Goal: Navigation & Orientation: Find specific page/section

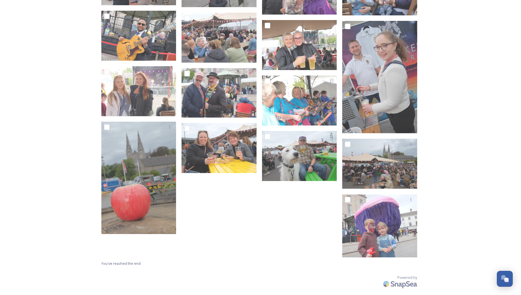
scroll to position [1718, 0]
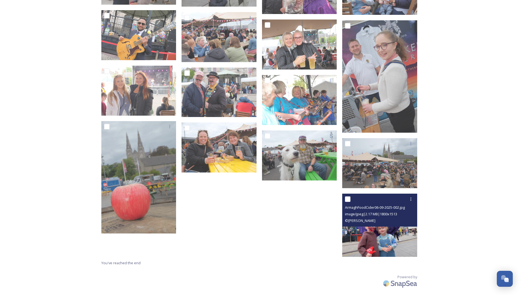
click at [389, 233] on img at bounding box center [379, 225] width 75 height 63
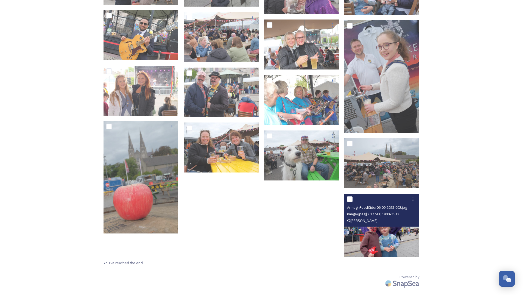
scroll to position [1695, 0]
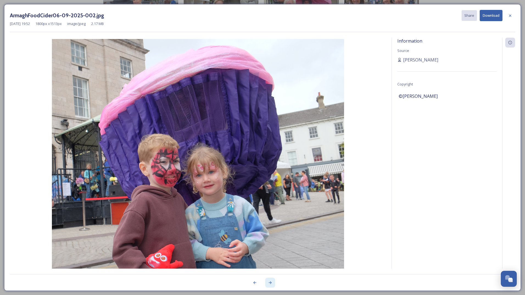
click at [273, 283] on div at bounding box center [270, 283] width 10 height 10
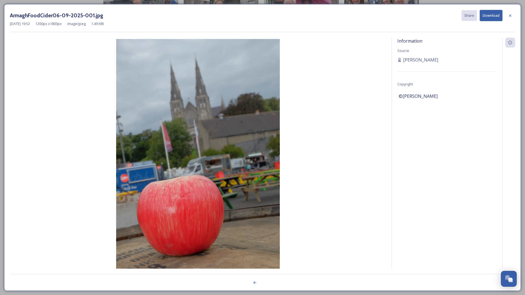
click at [273, 283] on div at bounding box center [263, 279] width 506 height 11
click at [255, 283] on icon at bounding box center [255, 283] width 4 height 4
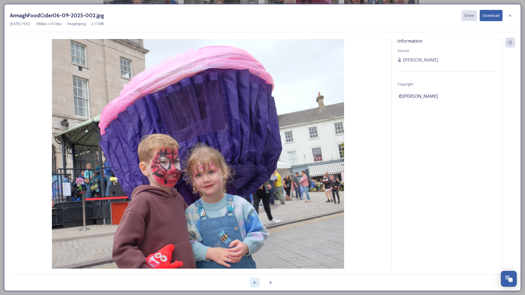
click at [255, 283] on icon at bounding box center [255, 283] width 4 height 4
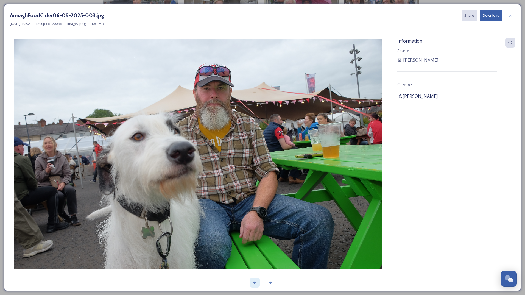
click at [255, 283] on icon at bounding box center [255, 283] width 4 height 4
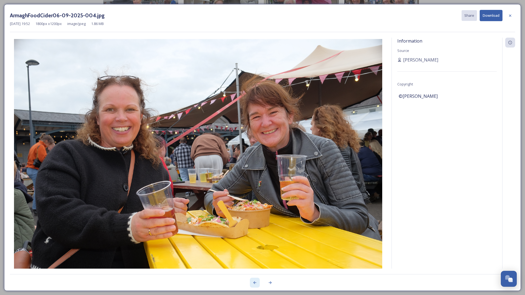
click at [255, 283] on icon at bounding box center [255, 283] width 4 height 4
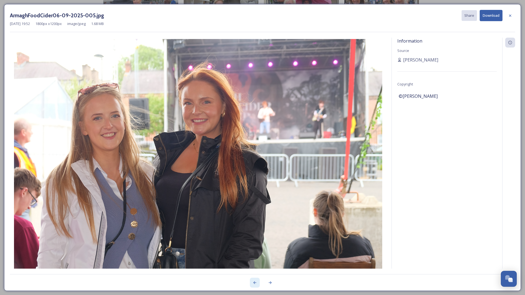
click at [255, 283] on icon at bounding box center [255, 283] width 4 height 4
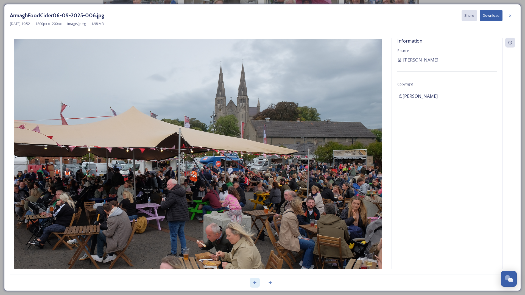
click at [255, 283] on icon at bounding box center [255, 283] width 4 height 4
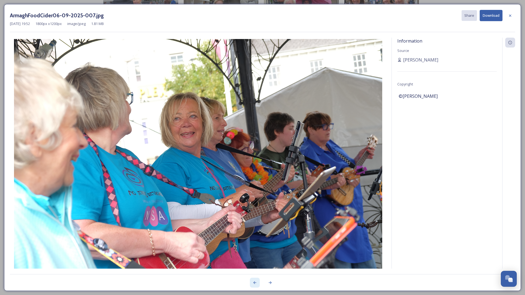
click at [255, 283] on icon at bounding box center [255, 283] width 4 height 4
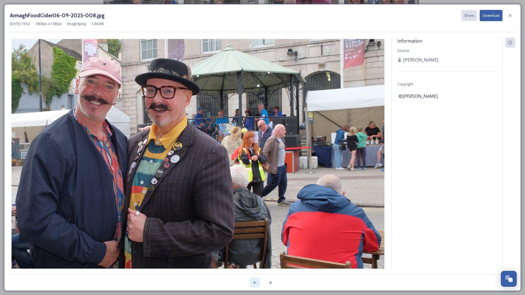
click at [255, 283] on icon at bounding box center [255, 283] width 4 height 4
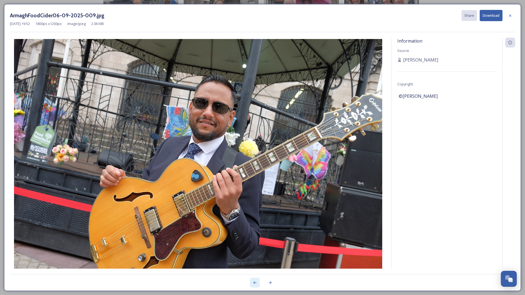
click at [255, 283] on icon at bounding box center [255, 283] width 4 height 4
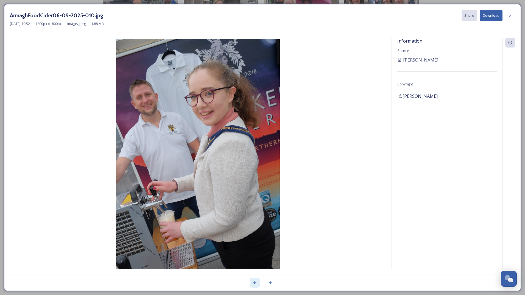
click at [255, 283] on icon at bounding box center [255, 283] width 4 height 4
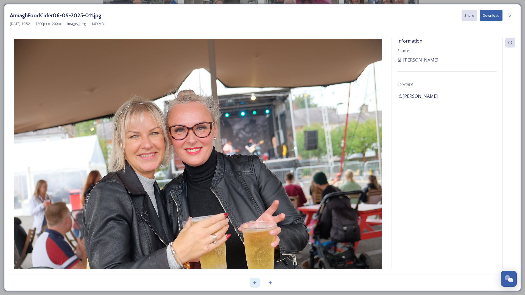
click at [255, 283] on icon at bounding box center [255, 283] width 4 height 4
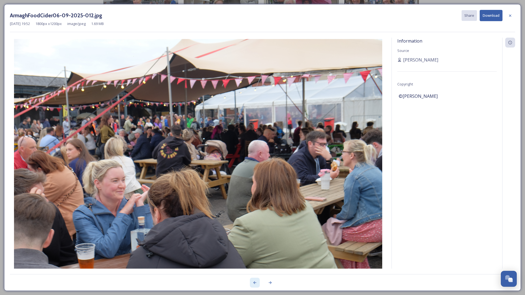
click at [255, 283] on icon at bounding box center [255, 283] width 4 height 4
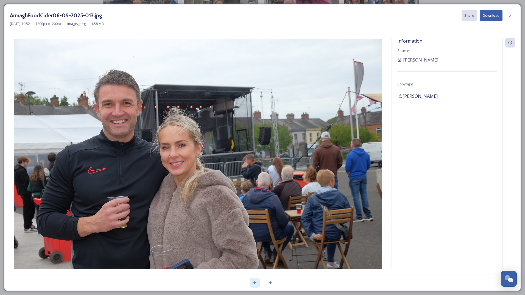
click at [255, 283] on icon at bounding box center [255, 283] width 4 height 4
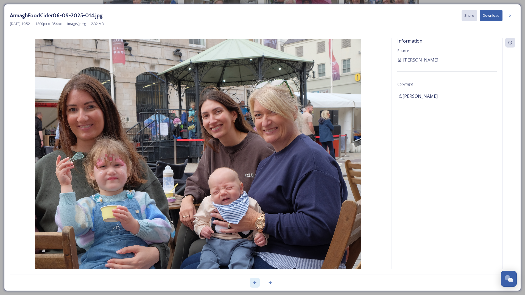
click at [255, 283] on icon at bounding box center [255, 283] width 4 height 4
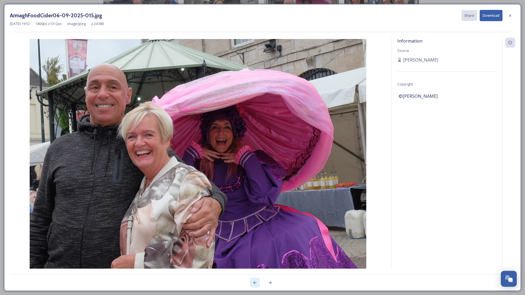
click at [255, 283] on icon at bounding box center [255, 283] width 4 height 4
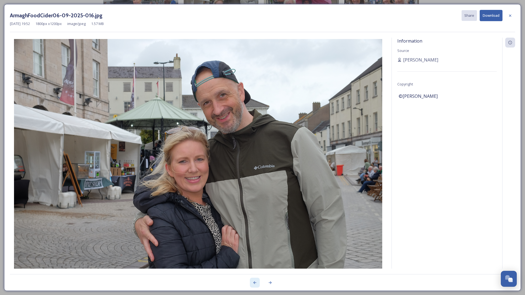
click at [255, 283] on icon at bounding box center [255, 283] width 4 height 4
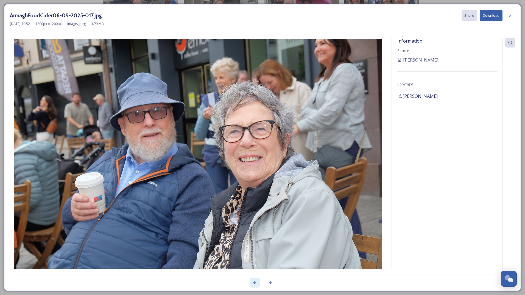
click at [255, 283] on icon at bounding box center [255, 283] width 4 height 4
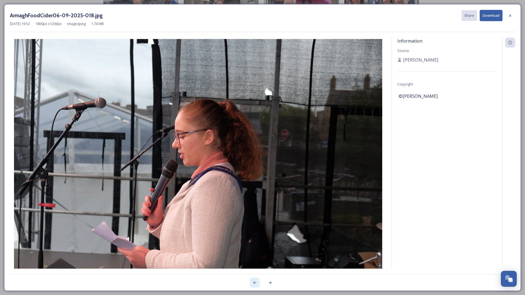
click at [255, 283] on icon at bounding box center [255, 283] width 4 height 4
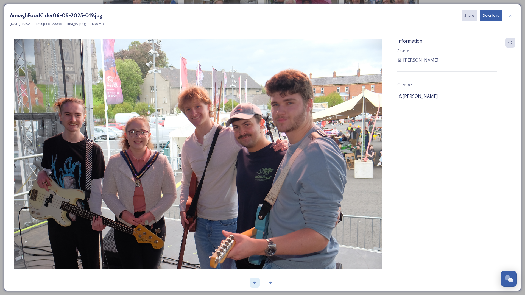
click at [255, 283] on icon at bounding box center [255, 283] width 4 height 4
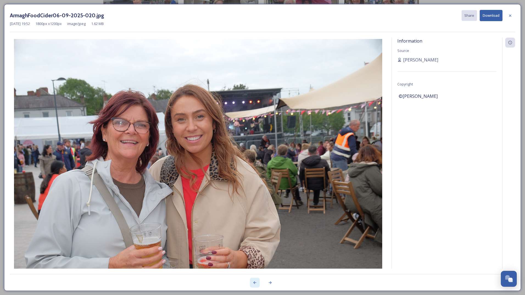
click at [255, 283] on icon at bounding box center [255, 283] width 4 height 4
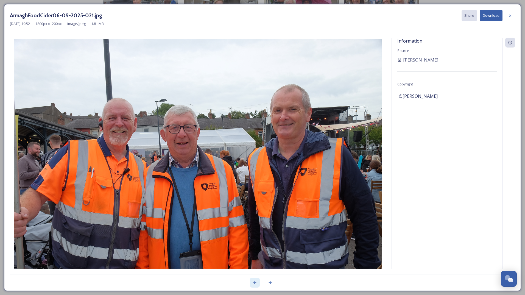
click at [255, 283] on icon at bounding box center [255, 283] width 4 height 4
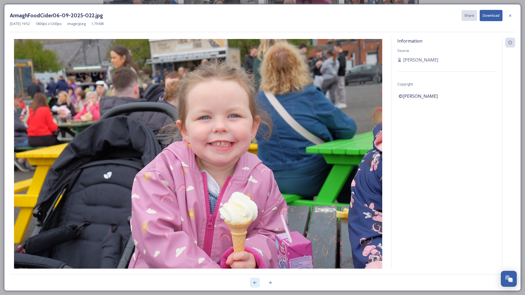
click at [255, 283] on icon at bounding box center [255, 283] width 4 height 4
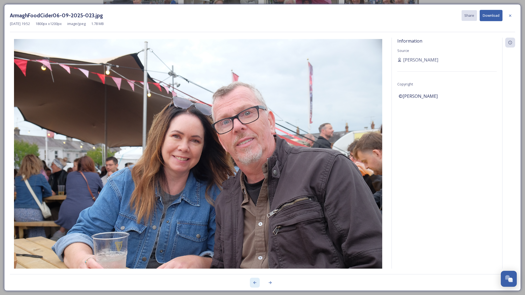
click at [255, 283] on icon at bounding box center [255, 283] width 4 height 4
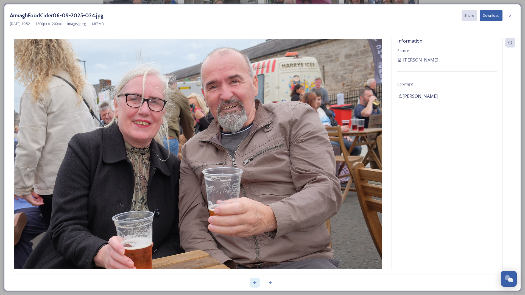
click at [255, 283] on icon at bounding box center [255, 283] width 4 height 4
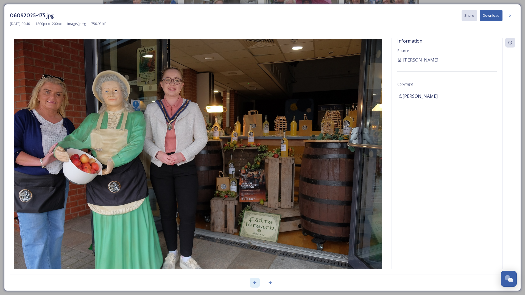
click at [255, 283] on icon at bounding box center [255, 283] width 4 height 4
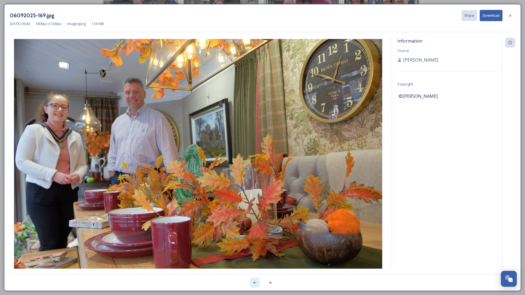
click at [255, 283] on icon at bounding box center [255, 283] width 4 height 4
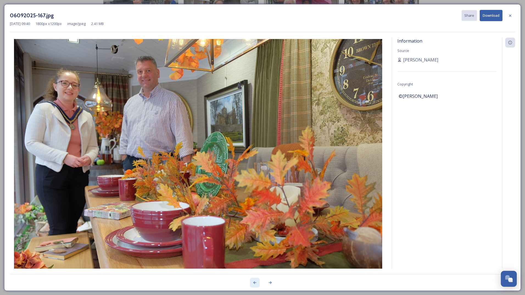
click at [255, 283] on icon at bounding box center [255, 283] width 4 height 4
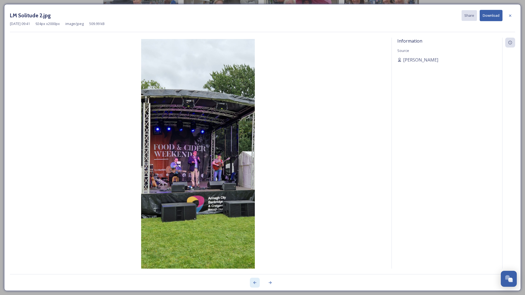
click at [255, 283] on icon at bounding box center [255, 283] width 4 height 4
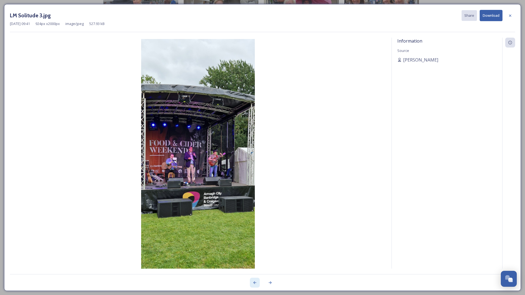
click at [255, 283] on icon at bounding box center [255, 283] width 4 height 4
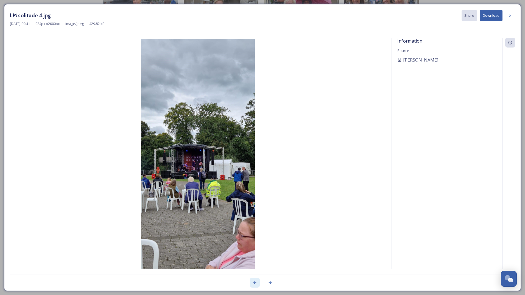
click at [255, 283] on icon at bounding box center [255, 283] width 4 height 4
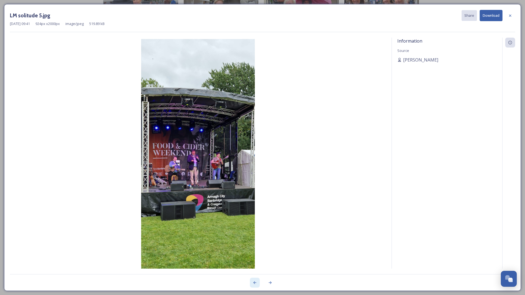
click at [255, 283] on icon at bounding box center [255, 283] width 4 height 4
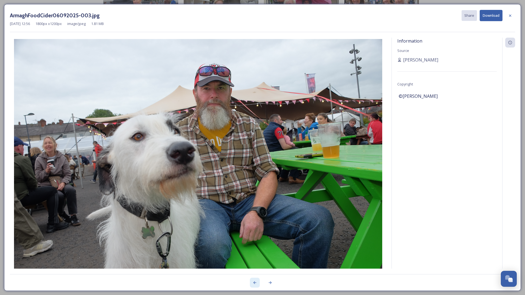
click at [255, 283] on icon at bounding box center [255, 283] width 4 height 4
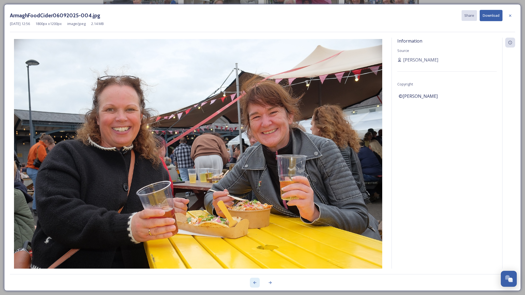
click at [255, 283] on icon at bounding box center [255, 283] width 4 height 4
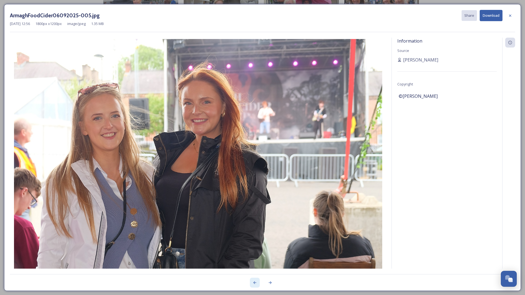
click at [255, 283] on icon at bounding box center [255, 283] width 4 height 4
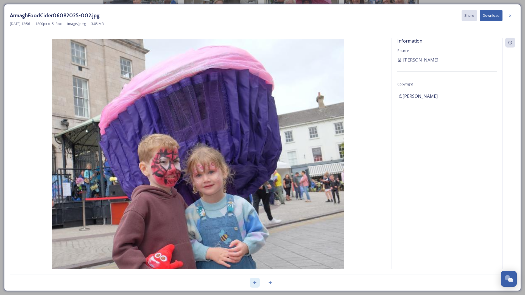
click at [255, 283] on icon at bounding box center [255, 283] width 4 height 4
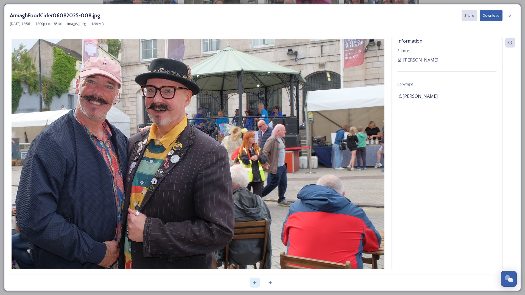
click at [255, 283] on icon at bounding box center [255, 283] width 4 height 4
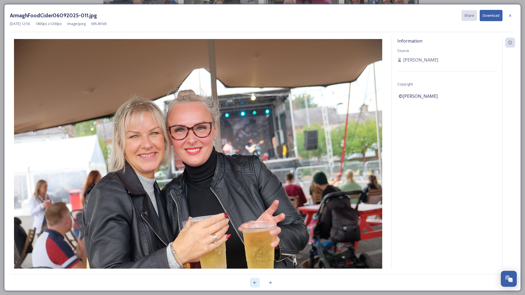
click at [255, 283] on icon at bounding box center [255, 283] width 4 height 4
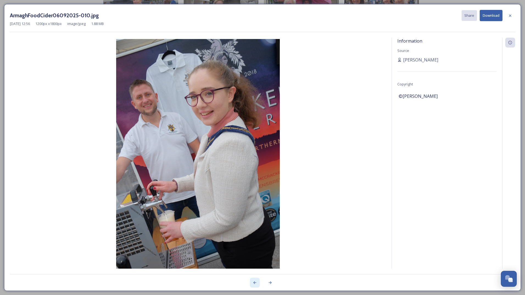
click at [254, 283] on icon at bounding box center [255, 283] width 4 height 4
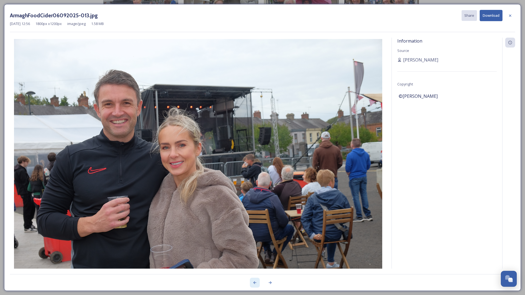
click at [254, 283] on icon at bounding box center [255, 283] width 4 height 4
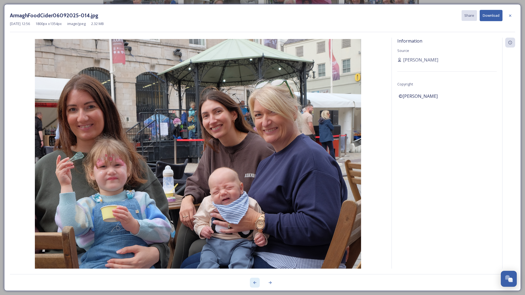
click at [254, 283] on icon at bounding box center [255, 283] width 4 height 4
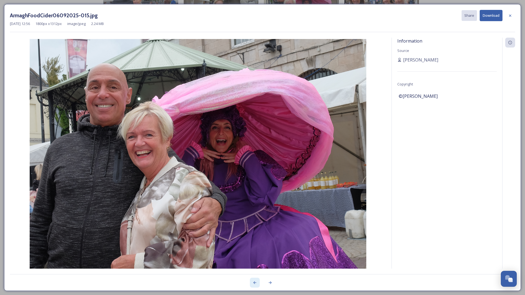
click at [254, 283] on icon at bounding box center [255, 283] width 4 height 4
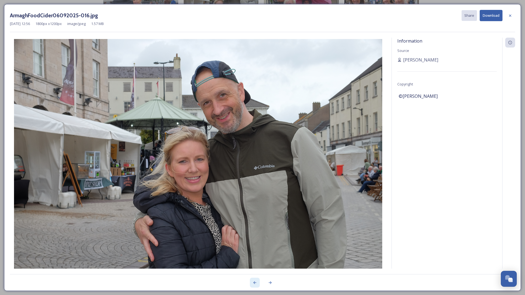
click at [254, 283] on icon at bounding box center [255, 283] width 4 height 4
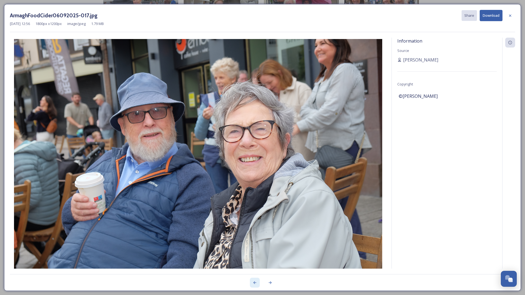
click at [254, 283] on icon at bounding box center [255, 283] width 4 height 4
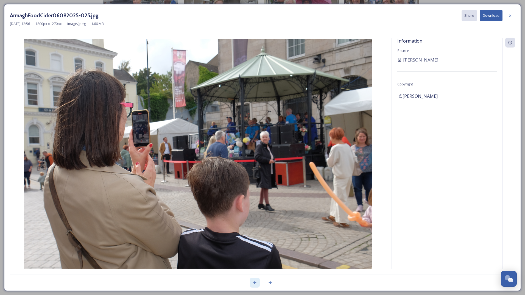
click at [254, 283] on icon at bounding box center [255, 283] width 4 height 4
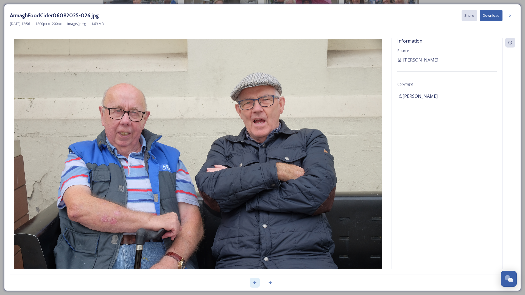
click at [254, 283] on icon at bounding box center [255, 283] width 4 height 4
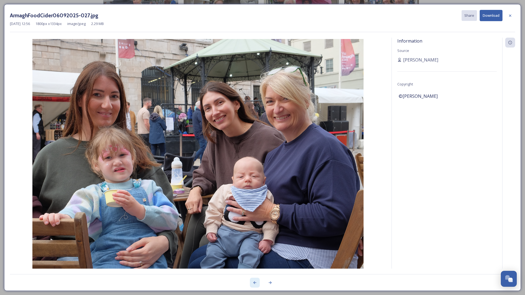
click at [254, 283] on icon at bounding box center [255, 283] width 4 height 4
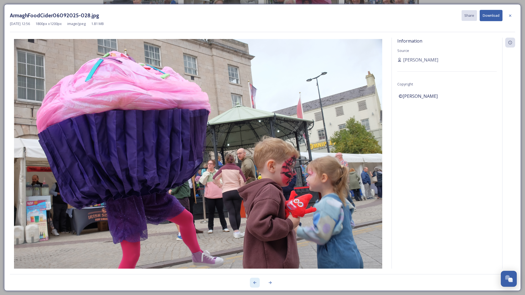
click at [254, 283] on icon at bounding box center [255, 283] width 4 height 4
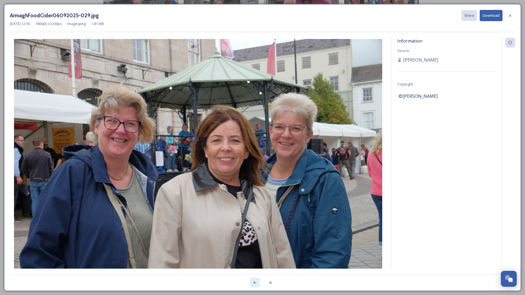
click at [254, 283] on icon at bounding box center [255, 283] width 4 height 4
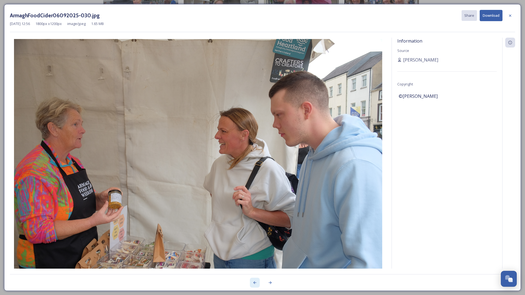
click at [254, 283] on icon at bounding box center [255, 283] width 4 height 4
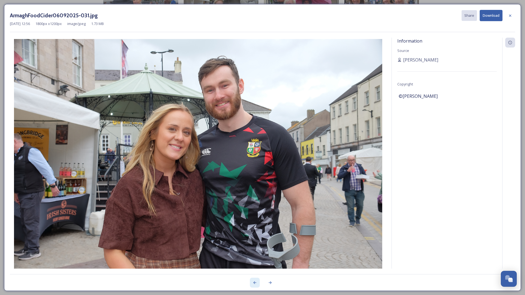
click at [254, 283] on icon at bounding box center [255, 283] width 4 height 4
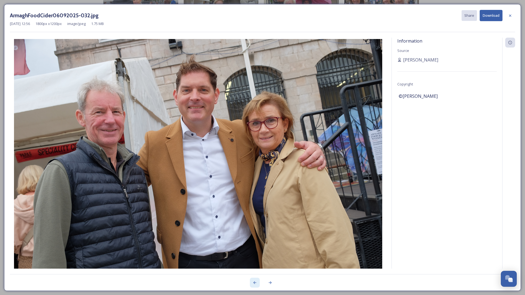
click at [254, 283] on icon at bounding box center [255, 283] width 4 height 4
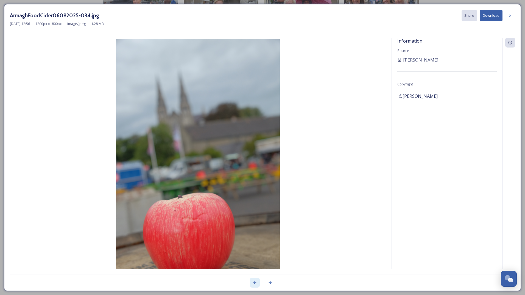
click at [254, 283] on icon at bounding box center [255, 283] width 4 height 4
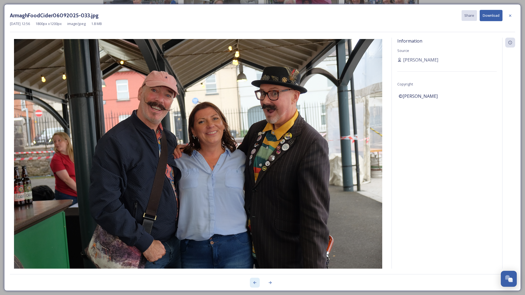
click at [254, 283] on icon at bounding box center [255, 283] width 4 height 4
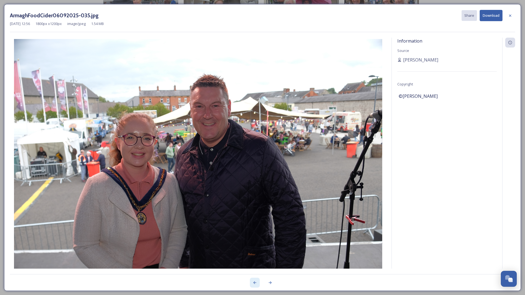
click at [254, 283] on icon at bounding box center [255, 283] width 4 height 4
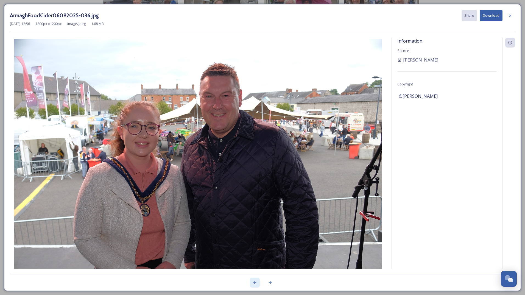
click at [254, 283] on icon at bounding box center [255, 283] width 4 height 4
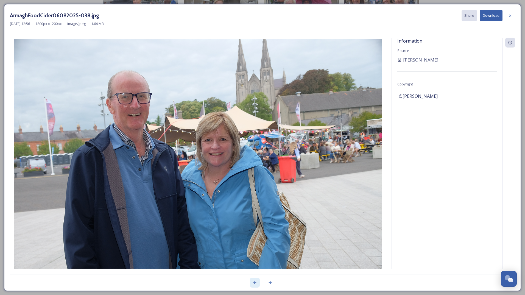
click at [254, 283] on icon at bounding box center [255, 283] width 4 height 4
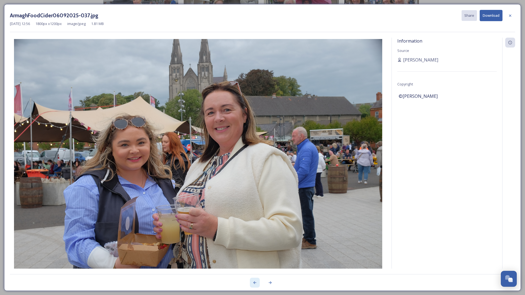
click at [254, 283] on icon at bounding box center [255, 283] width 4 height 4
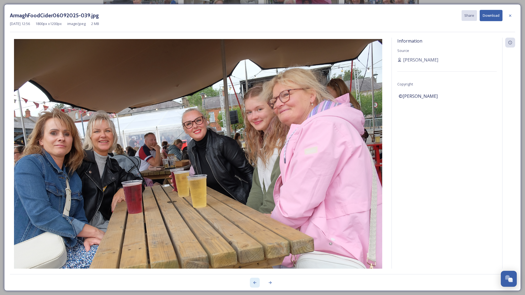
click at [254, 283] on icon at bounding box center [255, 283] width 4 height 4
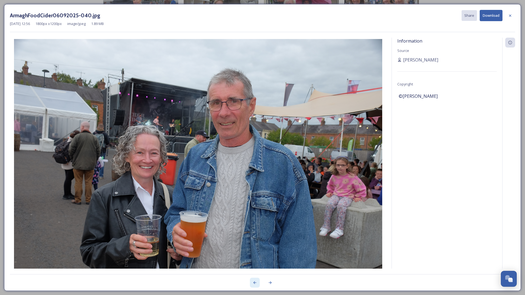
click at [254, 283] on icon at bounding box center [255, 283] width 4 height 4
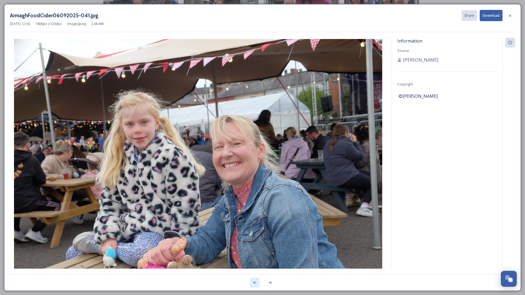
click at [254, 283] on icon at bounding box center [255, 283] width 4 height 4
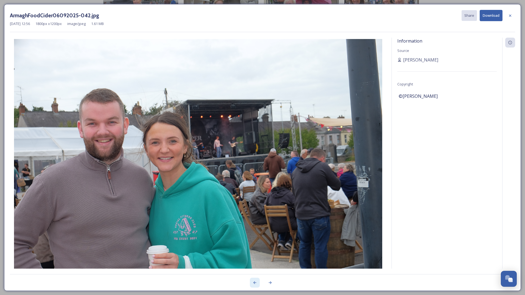
click at [254, 283] on icon at bounding box center [255, 283] width 4 height 4
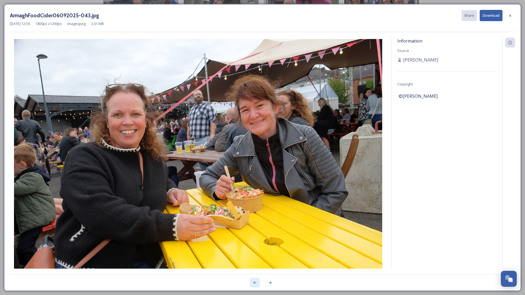
click at [254, 283] on icon at bounding box center [255, 283] width 4 height 4
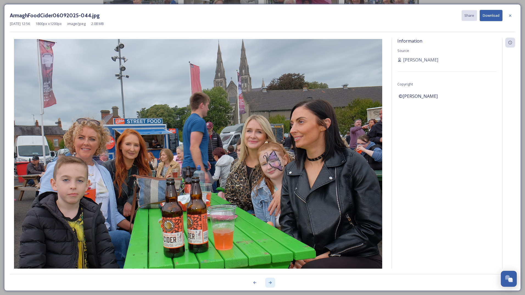
click at [270, 283] on icon at bounding box center [270, 283] width 4 height 4
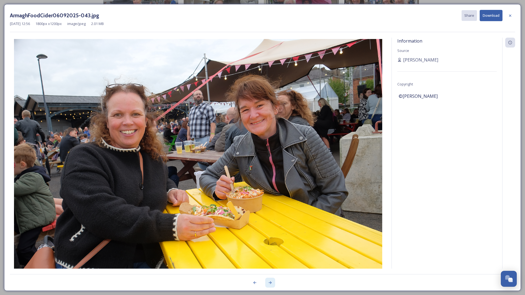
click at [270, 284] on icon at bounding box center [270, 283] width 4 height 4
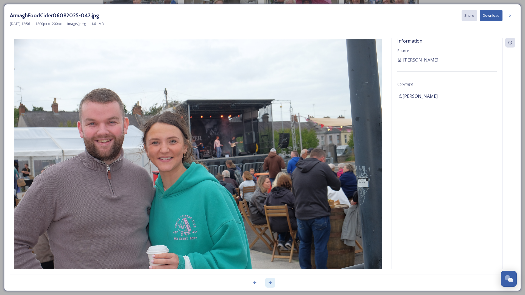
click at [270, 284] on icon at bounding box center [270, 283] width 4 height 4
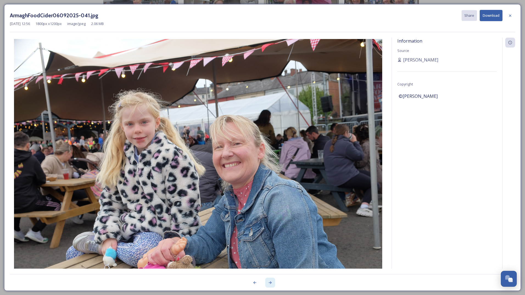
click at [270, 284] on icon at bounding box center [270, 283] width 4 height 4
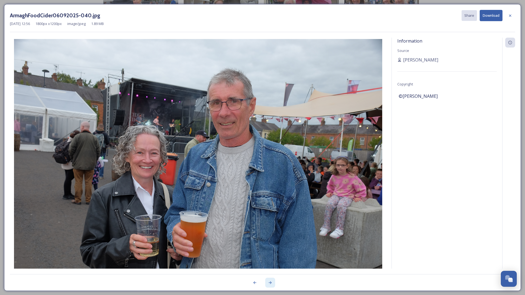
click at [270, 284] on icon at bounding box center [270, 283] width 4 height 4
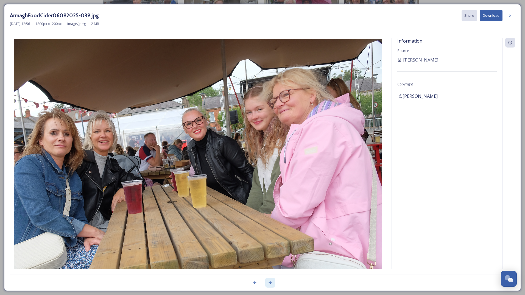
click at [270, 284] on icon at bounding box center [270, 283] width 4 height 4
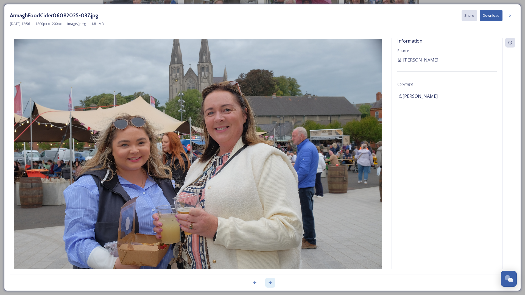
click at [270, 284] on icon at bounding box center [270, 283] width 4 height 4
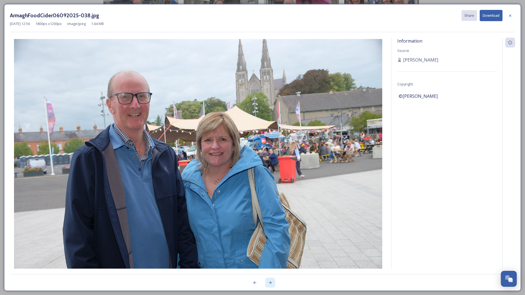
click at [270, 284] on icon at bounding box center [270, 283] width 4 height 4
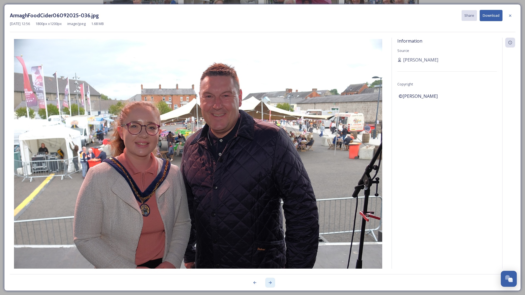
click at [270, 284] on icon at bounding box center [270, 283] width 4 height 4
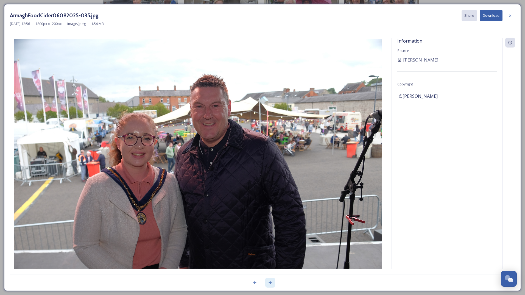
click at [270, 284] on icon at bounding box center [270, 283] width 4 height 4
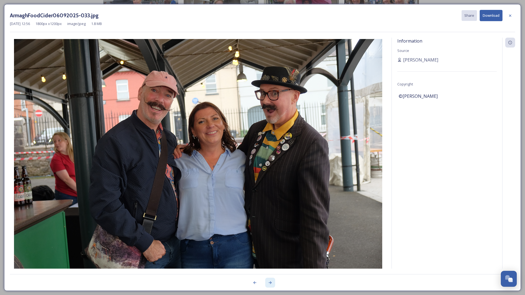
click at [270, 284] on icon at bounding box center [270, 283] width 4 height 4
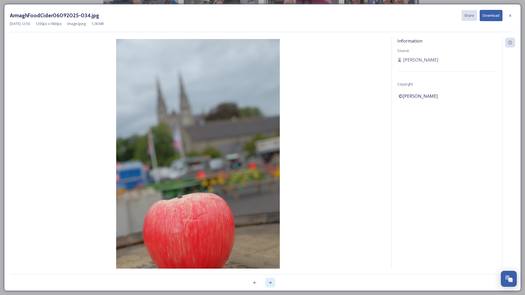
click at [270, 284] on icon at bounding box center [270, 283] width 4 height 4
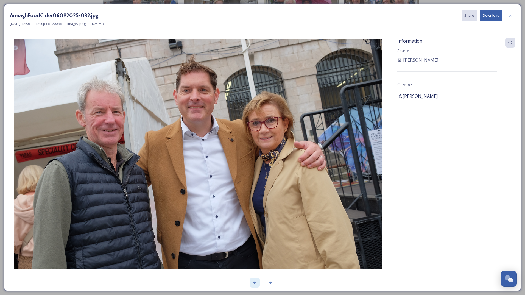
click at [256, 283] on icon at bounding box center [255, 283] width 4 height 4
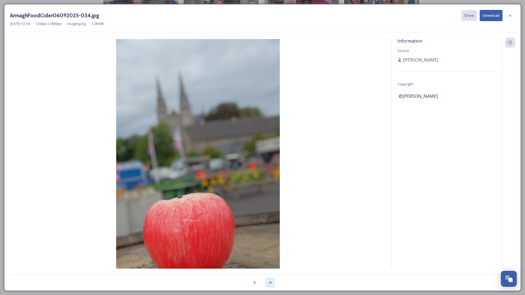
click at [273, 284] on div at bounding box center [270, 283] width 10 height 10
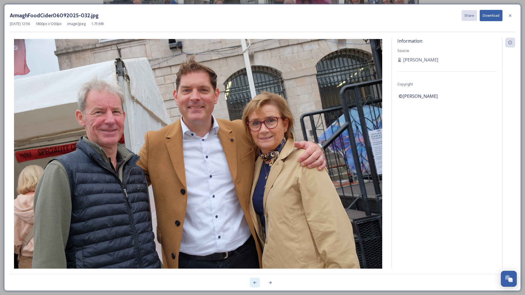
click at [255, 285] on icon at bounding box center [255, 283] width 4 height 4
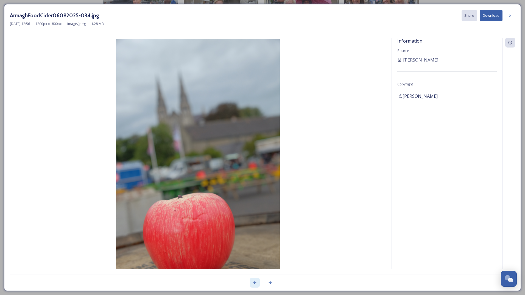
click at [254, 284] on icon at bounding box center [255, 283] width 4 height 4
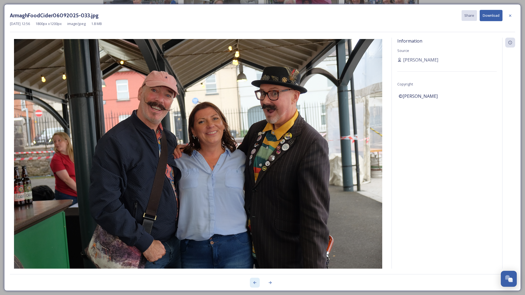
click at [254, 284] on icon at bounding box center [255, 283] width 4 height 4
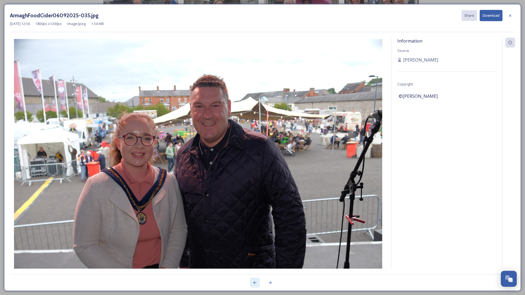
click at [254, 284] on icon at bounding box center [255, 283] width 4 height 4
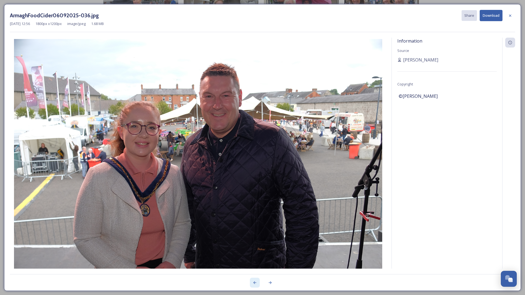
click at [254, 284] on icon at bounding box center [255, 283] width 4 height 4
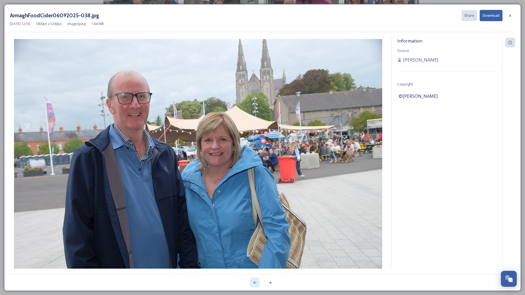
click at [254, 284] on icon at bounding box center [255, 283] width 4 height 4
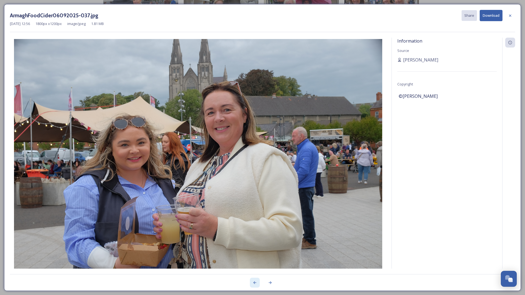
click at [254, 284] on icon at bounding box center [255, 283] width 4 height 4
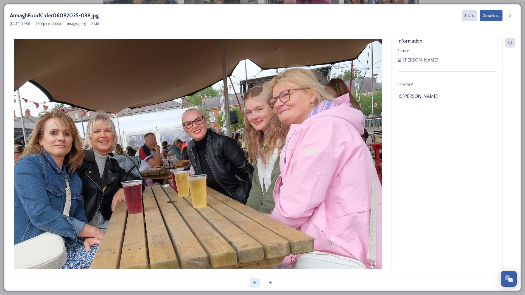
click at [254, 284] on icon at bounding box center [255, 283] width 4 height 4
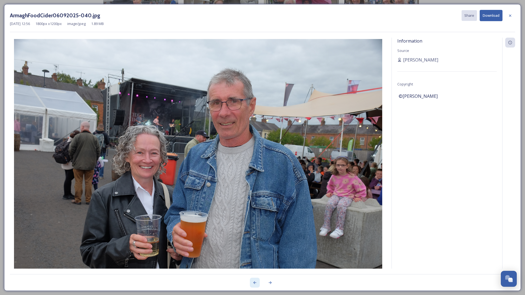
click at [254, 284] on icon at bounding box center [255, 283] width 4 height 4
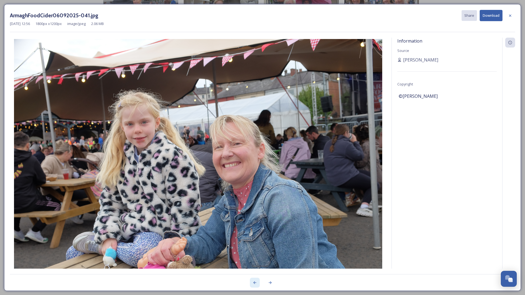
click at [254, 284] on icon at bounding box center [255, 283] width 4 height 4
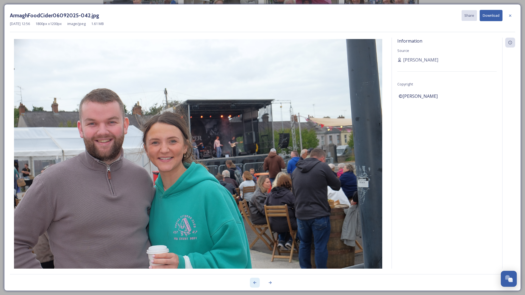
click at [254, 284] on icon at bounding box center [255, 283] width 4 height 4
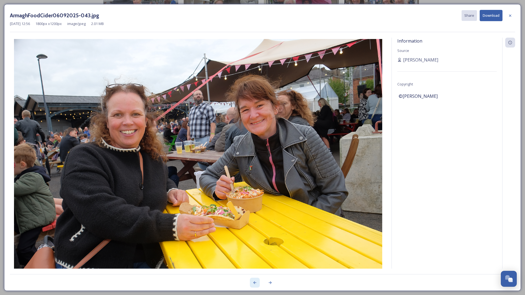
click at [254, 284] on icon at bounding box center [255, 283] width 4 height 4
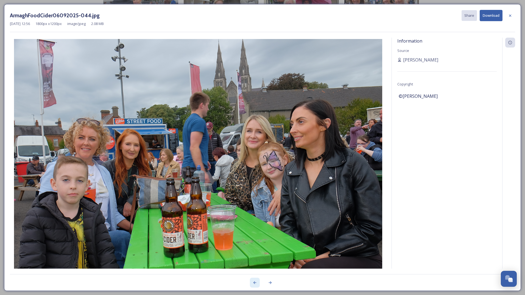
click at [254, 284] on icon at bounding box center [255, 283] width 4 height 4
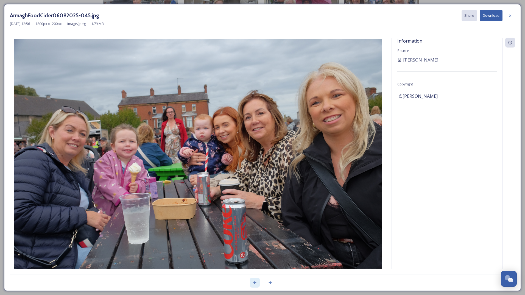
click at [254, 284] on icon at bounding box center [255, 283] width 4 height 4
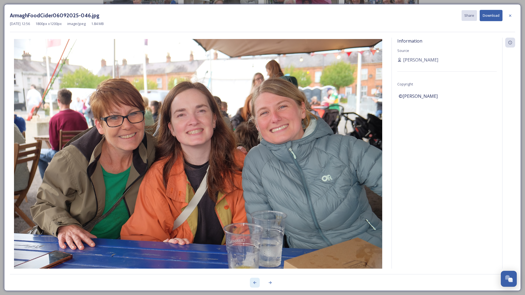
click at [254, 284] on icon at bounding box center [255, 283] width 4 height 4
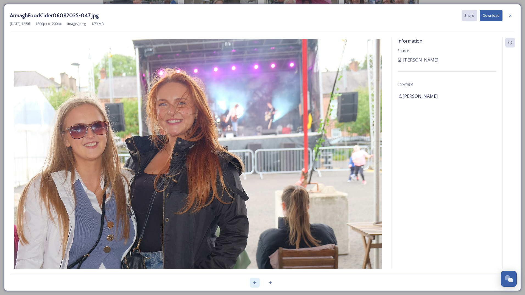
click at [254, 284] on icon at bounding box center [255, 283] width 4 height 4
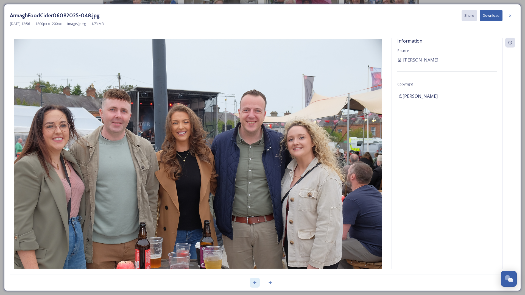
click at [254, 284] on icon at bounding box center [255, 283] width 4 height 4
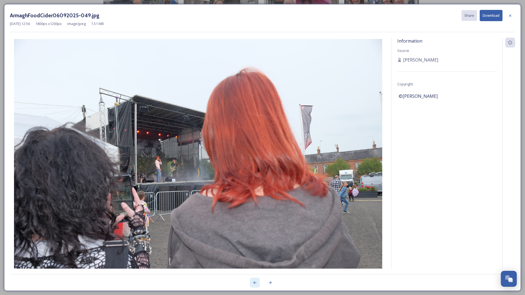
click at [254, 284] on icon at bounding box center [255, 283] width 4 height 4
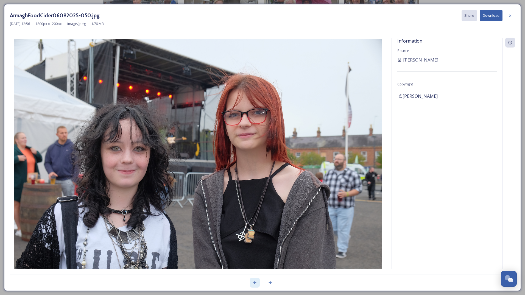
click at [254, 284] on icon at bounding box center [255, 283] width 4 height 4
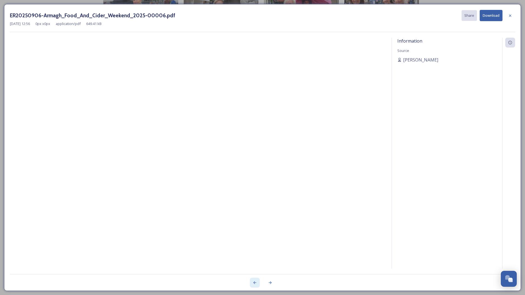
click at [256, 283] on icon at bounding box center [255, 283] width 4 height 4
click at [256, 282] on icon at bounding box center [255, 283] width 4 height 4
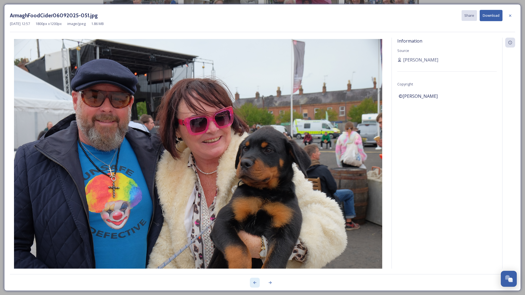
click at [256, 282] on icon at bounding box center [255, 283] width 4 height 4
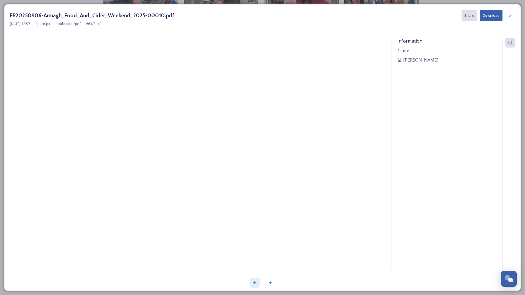
click at [256, 282] on icon at bounding box center [255, 283] width 4 height 4
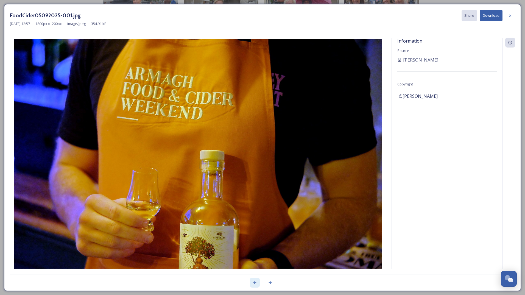
click at [256, 282] on icon at bounding box center [255, 283] width 4 height 4
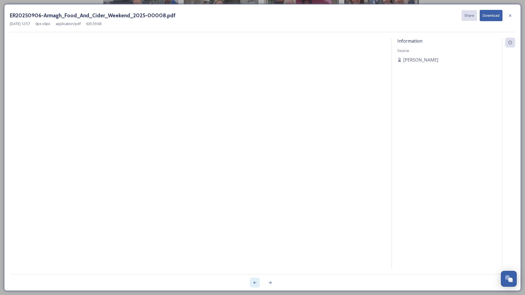
click at [256, 282] on icon at bounding box center [255, 283] width 4 height 4
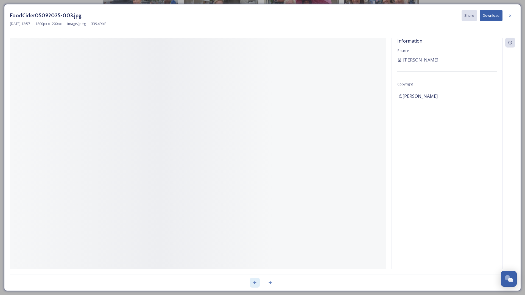
click at [256, 282] on icon at bounding box center [255, 283] width 4 height 4
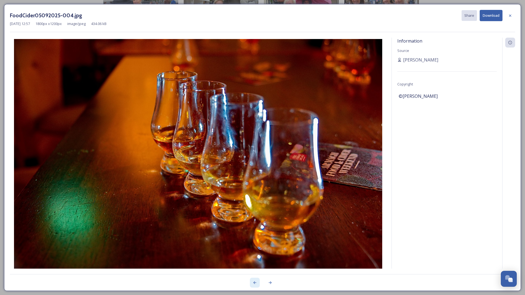
click at [256, 285] on icon at bounding box center [255, 283] width 4 height 4
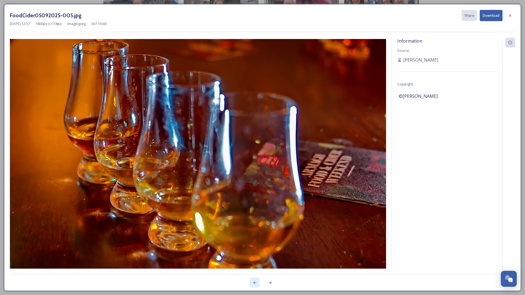
click at [256, 285] on icon at bounding box center [255, 283] width 4 height 4
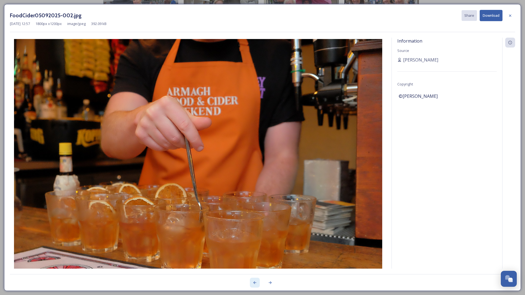
click at [256, 285] on icon at bounding box center [255, 283] width 4 height 4
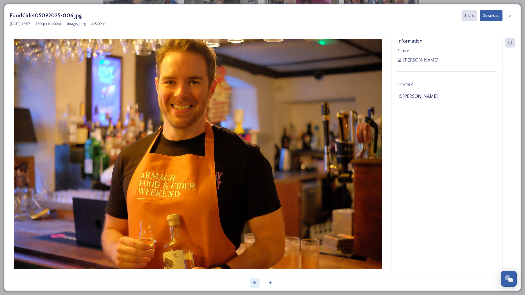
click at [256, 285] on icon at bounding box center [255, 283] width 4 height 4
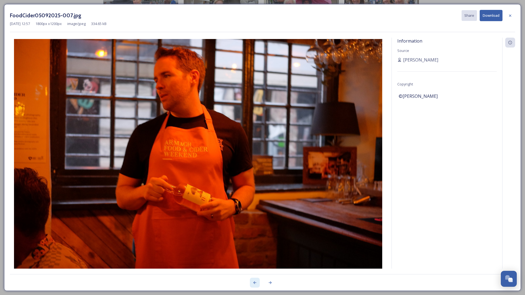
click at [256, 285] on icon at bounding box center [255, 283] width 4 height 4
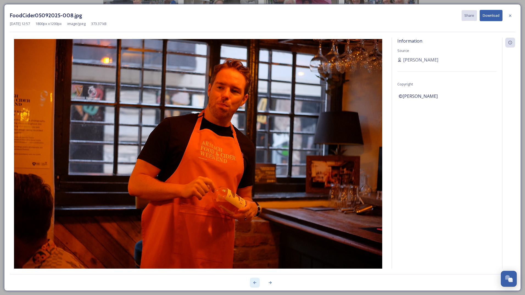
click at [256, 285] on icon at bounding box center [255, 283] width 4 height 4
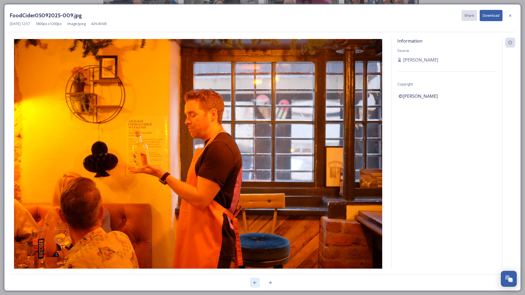
click at [256, 285] on icon at bounding box center [255, 283] width 4 height 4
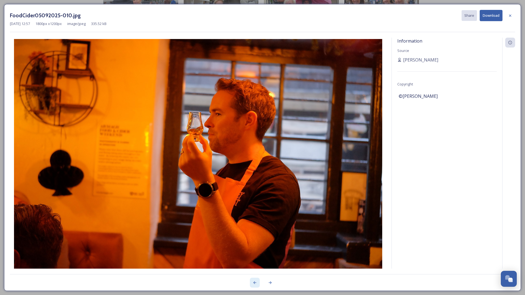
click at [256, 285] on icon at bounding box center [255, 283] width 4 height 4
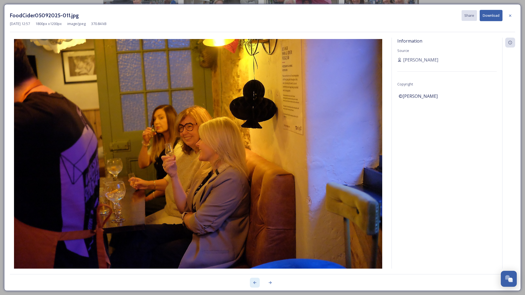
click at [256, 285] on icon at bounding box center [255, 283] width 4 height 4
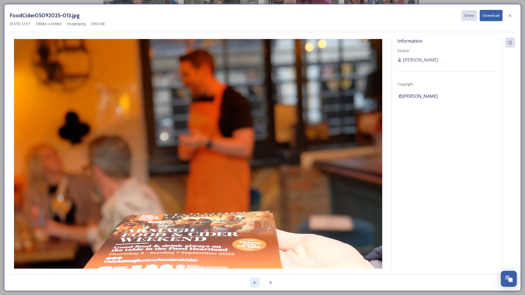
click at [256, 285] on icon at bounding box center [255, 283] width 4 height 4
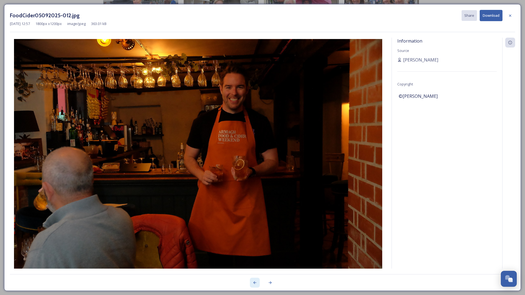
click at [256, 285] on icon at bounding box center [255, 283] width 4 height 4
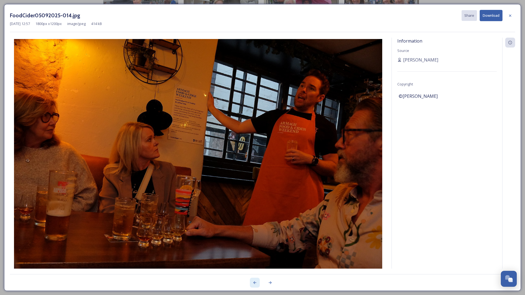
click at [256, 285] on icon at bounding box center [255, 283] width 4 height 4
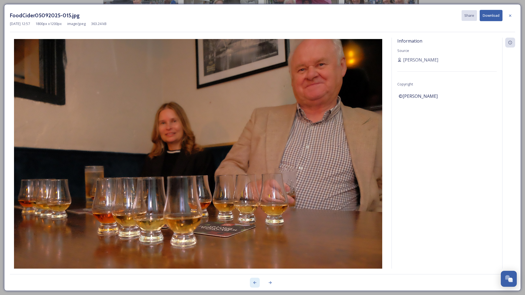
click at [256, 285] on icon at bounding box center [255, 283] width 4 height 4
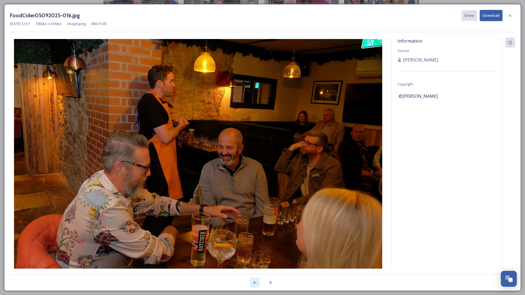
click at [256, 285] on icon at bounding box center [255, 283] width 4 height 4
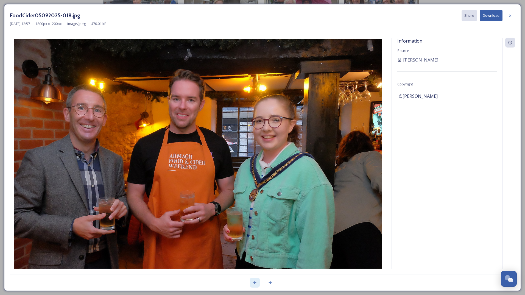
click at [255, 282] on icon at bounding box center [255, 283] width 4 height 4
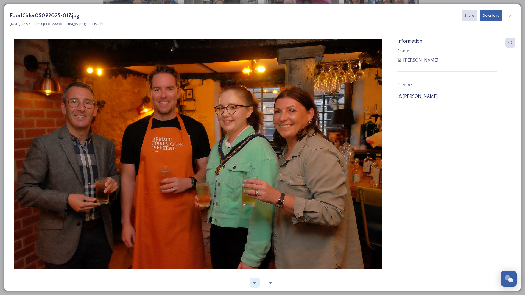
click at [255, 282] on icon at bounding box center [255, 283] width 4 height 4
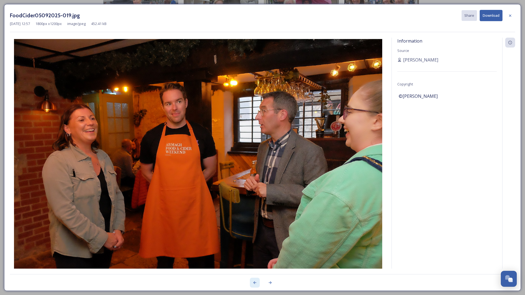
click at [255, 282] on icon at bounding box center [255, 283] width 4 height 4
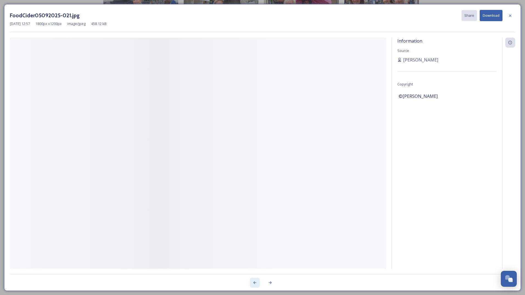
click at [255, 282] on icon at bounding box center [255, 283] width 4 height 4
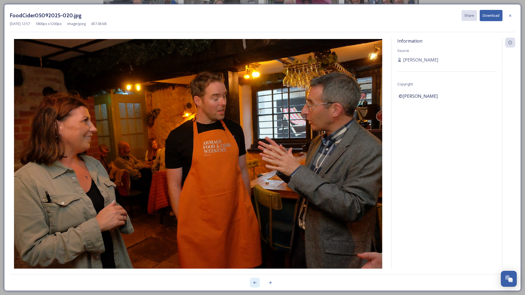
click at [255, 282] on icon at bounding box center [255, 283] width 4 height 4
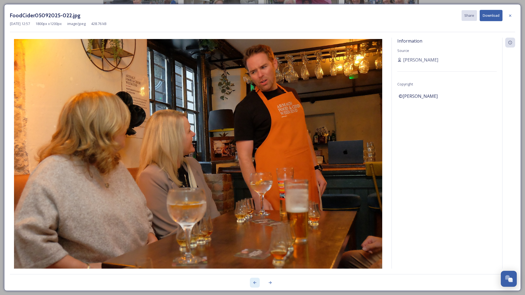
click at [255, 282] on icon at bounding box center [255, 283] width 4 height 4
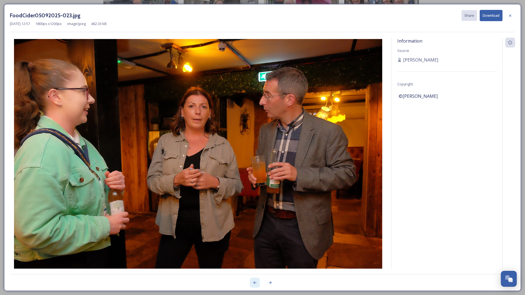
click at [255, 282] on icon at bounding box center [255, 283] width 4 height 4
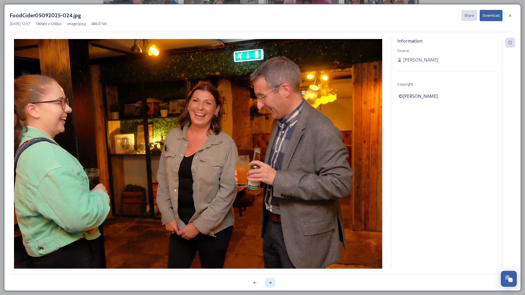
drag, startPoint x: 255, startPoint y: 282, endPoint x: 270, endPoint y: 283, distance: 14.8
click at [270, 283] on icon at bounding box center [270, 283] width 4 height 4
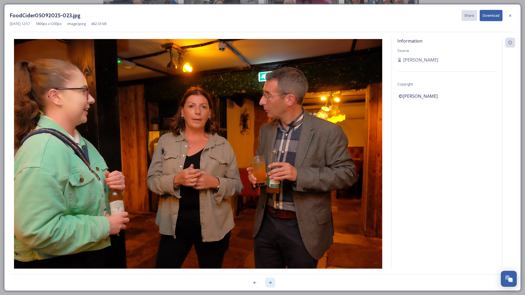
click at [272, 284] on icon at bounding box center [270, 283] width 4 height 4
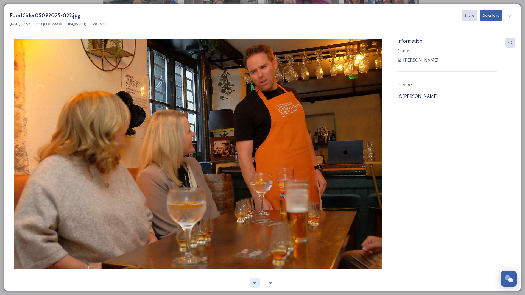
click at [253, 285] on div at bounding box center [255, 283] width 10 height 10
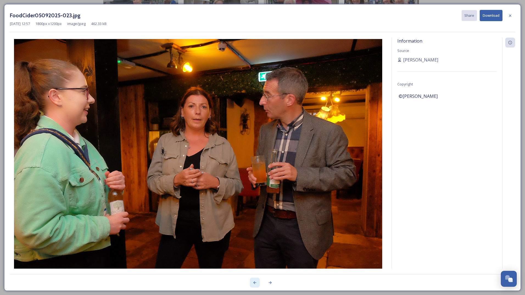
click at [253, 285] on div at bounding box center [255, 283] width 10 height 10
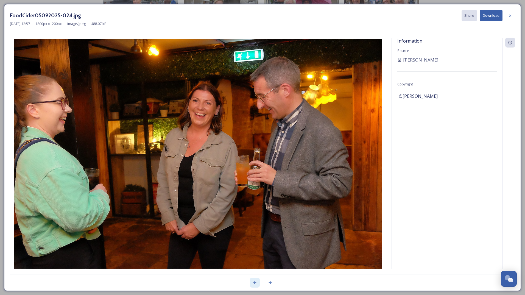
click at [253, 285] on div at bounding box center [255, 283] width 10 height 10
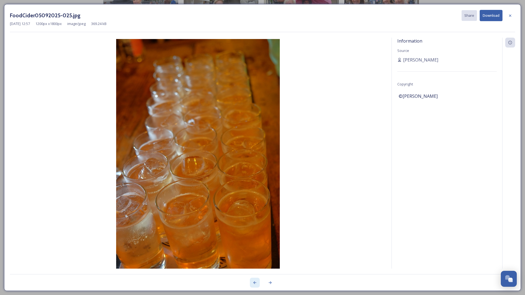
click at [253, 285] on div at bounding box center [255, 283] width 10 height 10
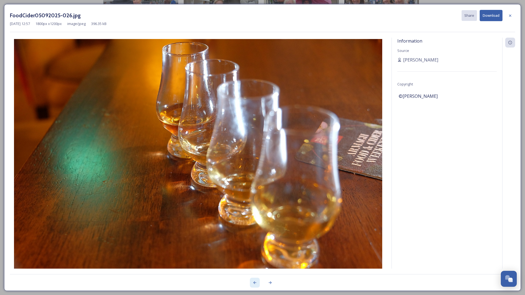
click at [253, 285] on div at bounding box center [255, 283] width 10 height 10
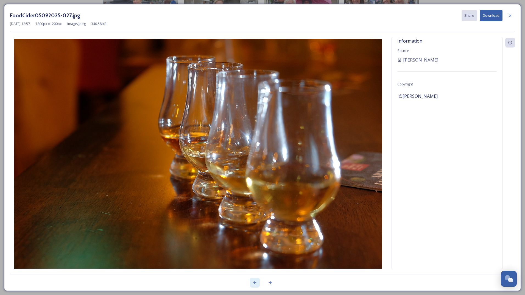
click at [253, 285] on div at bounding box center [255, 283] width 10 height 10
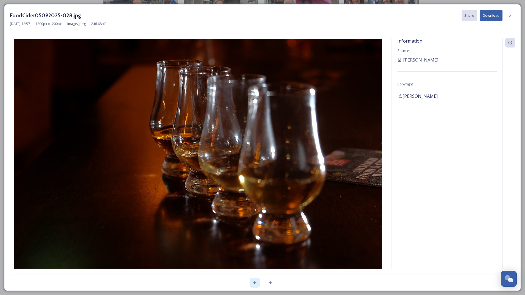
click at [253, 285] on div at bounding box center [255, 283] width 10 height 10
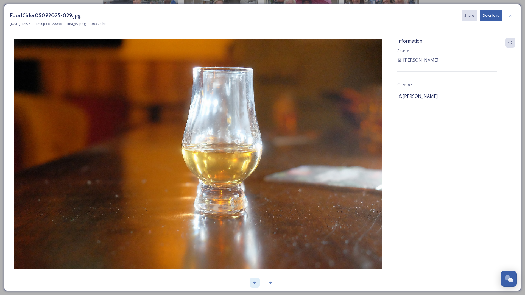
click at [253, 285] on div at bounding box center [255, 283] width 10 height 10
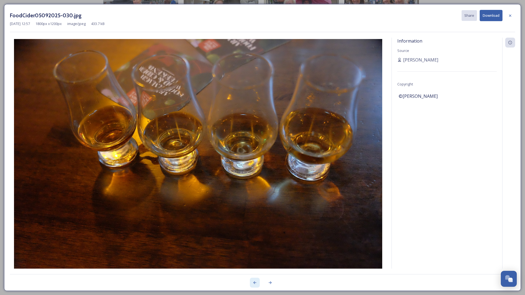
click at [253, 285] on div at bounding box center [255, 283] width 10 height 10
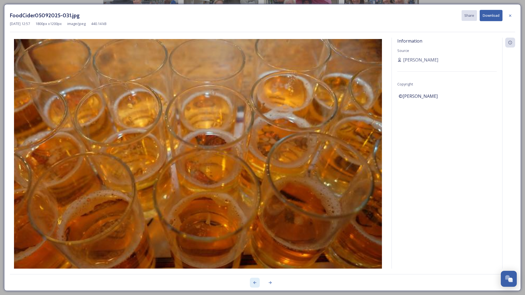
click at [253, 285] on div at bounding box center [255, 283] width 10 height 10
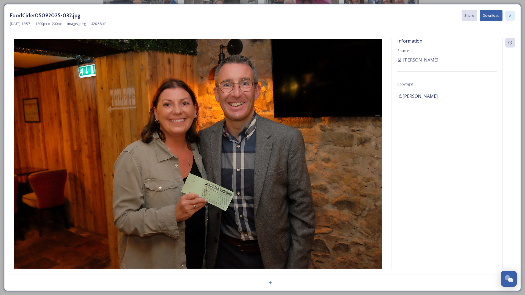
click at [511, 16] on icon at bounding box center [510, 15] width 4 height 4
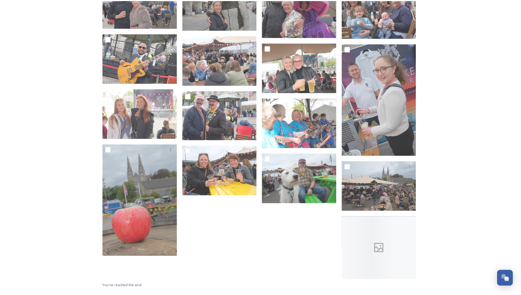
scroll to position [1718, 0]
